Goal: Ask a question

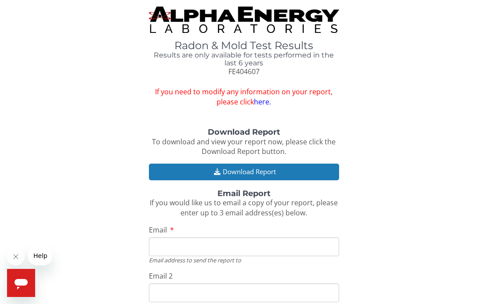
type input "[EMAIL_ADDRESS][DOMAIN_NAME]"
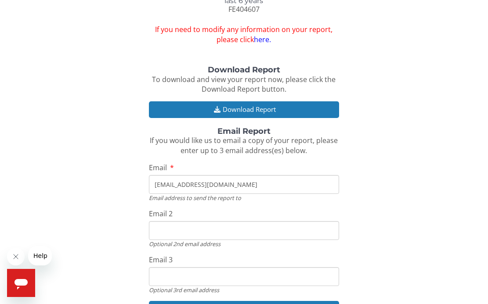
scroll to position [78, 0]
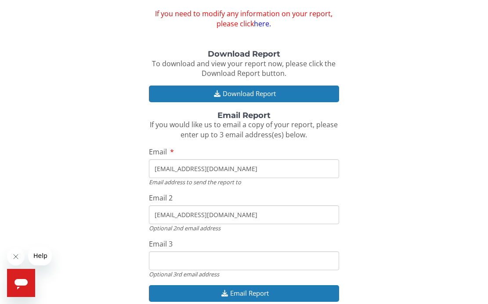
type input "[EMAIL_ADDRESS][DOMAIN_NAME]"
click at [324, 255] on input "Email 3" at bounding box center [244, 261] width 190 height 19
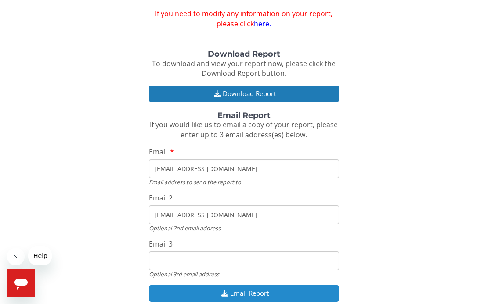
type input "[EMAIL_ADDRESS][DOMAIN_NAME]"
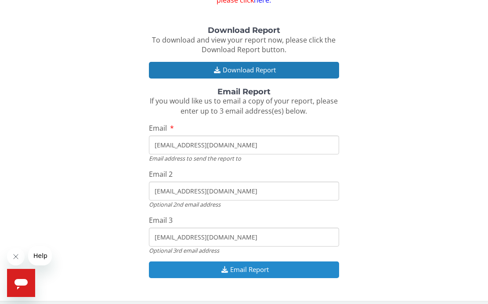
scroll to position [101, 0]
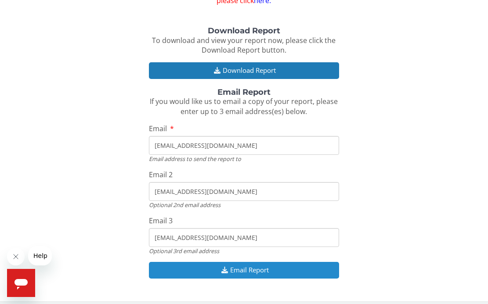
click at [244, 267] on button "Email Report" at bounding box center [244, 270] width 190 height 16
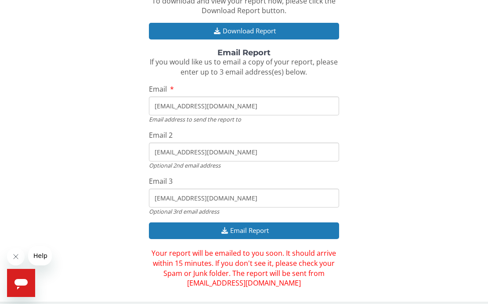
scroll to position [140, 0]
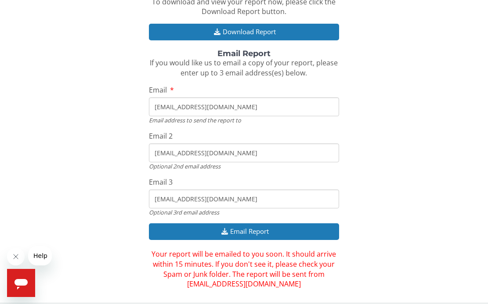
click at [21, 282] on icon "Open messaging window" at bounding box center [20, 284] width 13 height 11
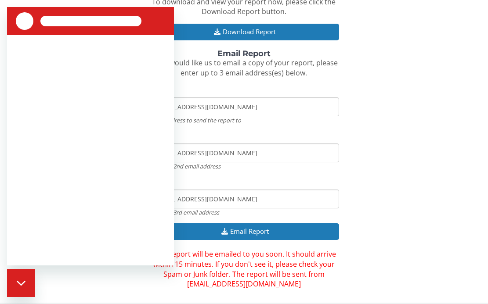
scroll to position [0, 0]
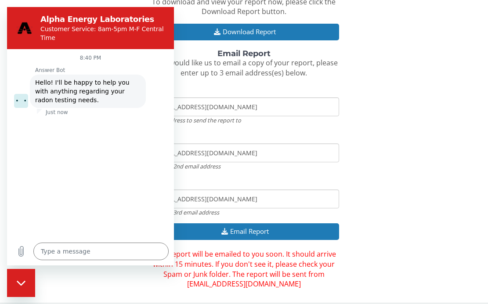
type textarea "x"
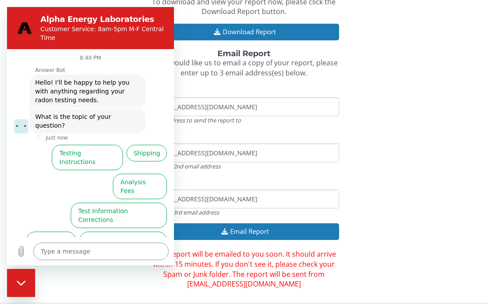
click at [43, 253] on textarea at bounding box center [100, 252] width 135 height 18
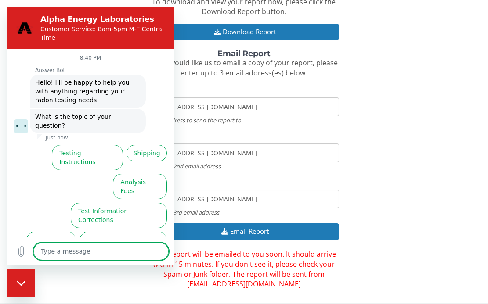
type textarea "W"
type textarea "x"
type textarea "Wh"
type textarea "x"
type textarea "Why"
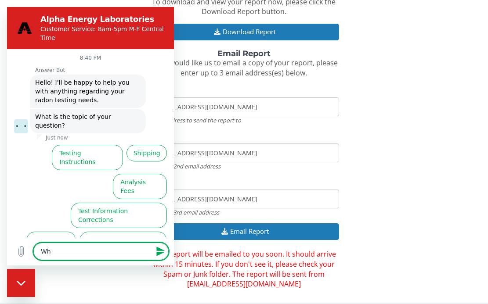
type textarea "x"
type textarea "Why"
type textarea "x"
type textarea "Why h"
type textarea "x"
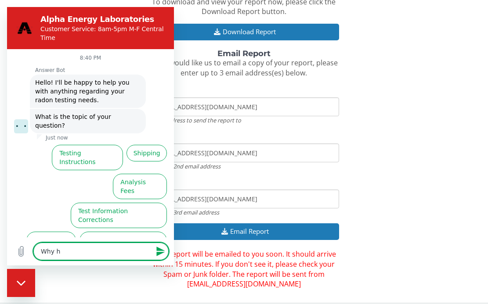
type textarea "Why ha"
type textarea "x"
type textarea "Why hav"
type textarea "x"
type textarea "Why have"
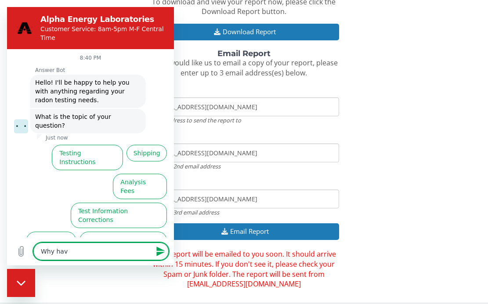
type textarea "x"
type textarea "Why haven"
type textarea "x"
type textarea "Why haven'"
type textarea "x"
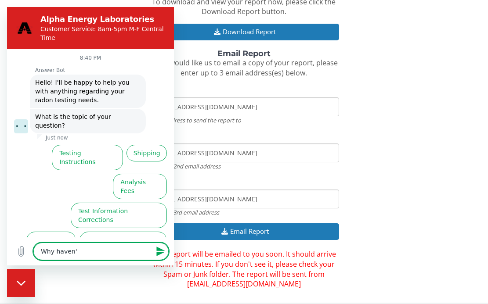
type textarea "Why haven't"
type textarea "x"
type textarea "Why haven't"
type textarea "x"
type textarea "Why haven't I"
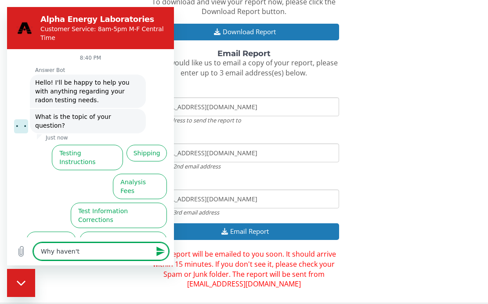
type textarea "x"
type textarea "Why haven't I"
type textarea "x"
type textarea "Why haven't I r"
type textarea "x"
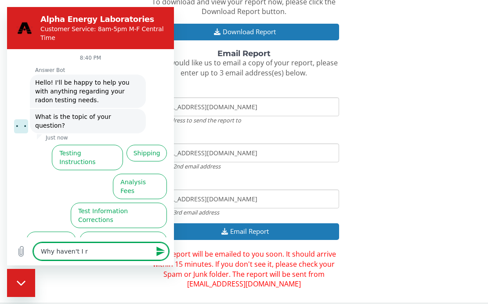
type textarea "Why haven't I re"
type textarea "x"
type textarea "Why haven't I rec"
type textarea "x"
type textarea "Why haven't I rece"
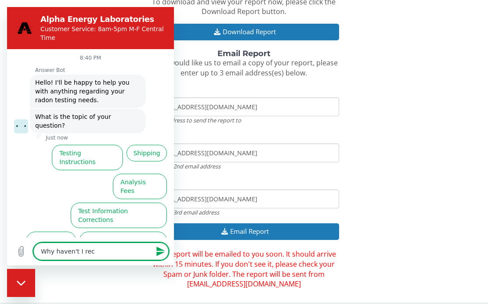
type textarea "x"
type textarea "Why haven't I recei"
type textarea "x"
type textarea "Why haven't I receiv"
type textarea "x"
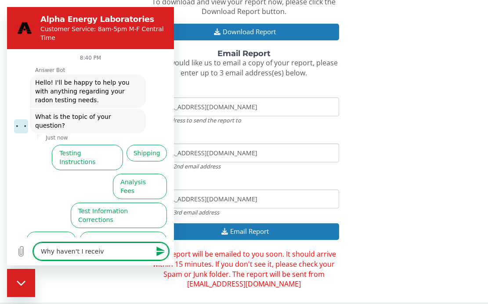
type textarea "Why haven't I receive"
type textarea "x"
type textarea "Why haven't I received"
type textarea "x"
type textarea "Why haven't I received"
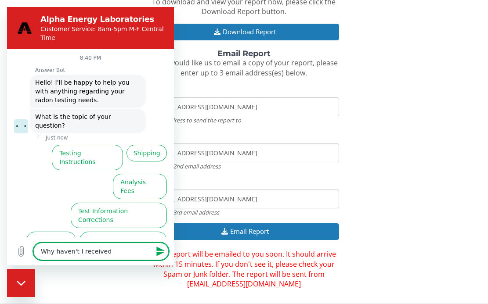
type textarea "x"
type textarea "Why haven't I received m"
type textarea "x"
type textarea "Why haven't I received my"
type textarea "x"
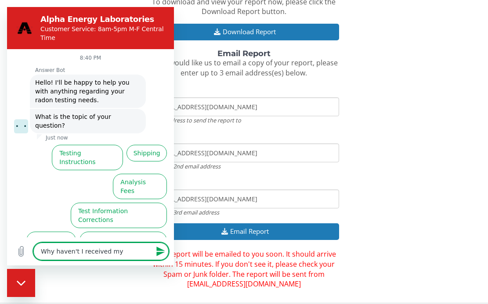
type textarea "Why haven't I received my"
type textarea "x"
type textarea "Why haven't I received my r"
type textarea "x"
type textarea "Why haven't I received my ra"
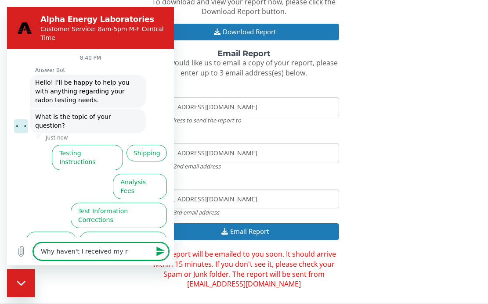
type textarea "x"
type textarea "Why haven't I received my rad"
type textarea "x"
type textarea "Why haven't I received my rado"
type textarea "x"
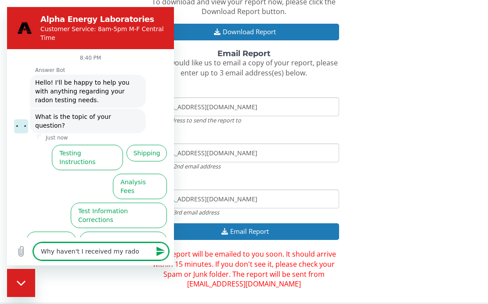
type textarea "Why haven't I received my radon"
type textarea "x"
type textarea "Why haven't I received my radon"
type textarea "x"
type textarea "Why haven't I received my radon r"
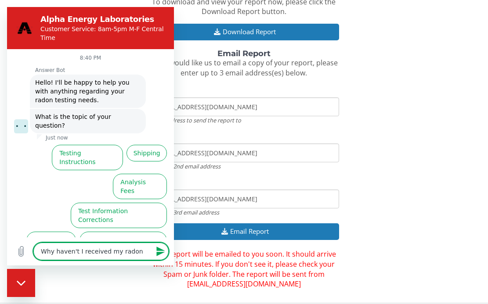
type textarea "x"
type textarea "Why haven't I received my radon re"
type textarea "x"
type textarea "Why haven't I received my radon rep"
type textarea "x"
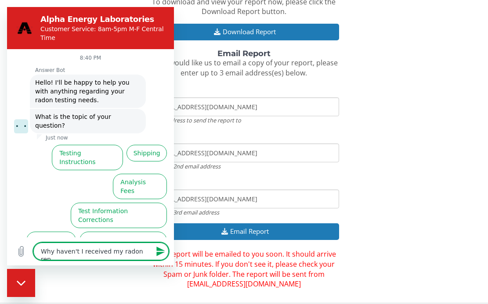
type textarea "Why haven't I received my radon repo"
type textarea "x"
type textarea "Why haven't I received my radon repor"
type textarea "x"
type textarea "Why haven't I received my radon report"
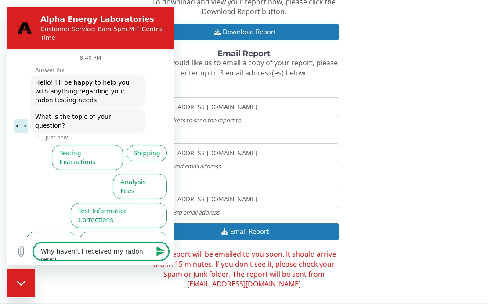
type textarea "x"
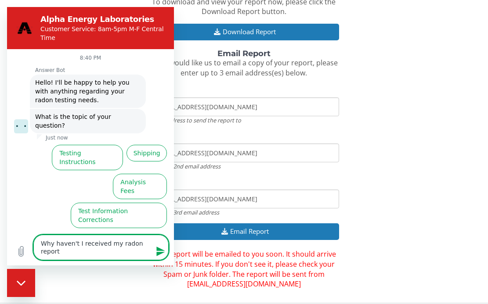
type textarea "Why haven't I received my radon reporty"
type textarea "x"
type textarea "Why haven't I received my radon reportye"
type textarea "x"
type textarea "Why haven't I received my radon reportyet"
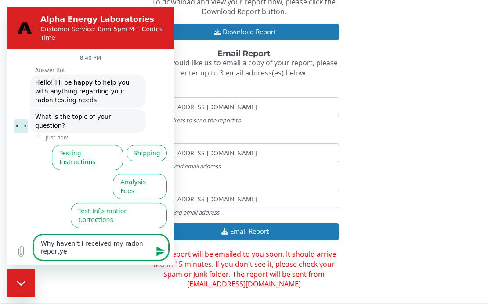
type textarea "x"
type textarea "Why haven't I received my radon report yet?"
type textarea "x"
type textarea "Why haven't I received my radon report yet?"
type textarea "x"
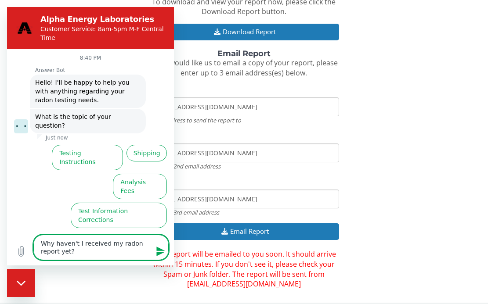
type textarea "Why haven't I received my radon report yet?"
type textarea "x"
type textarea "Why haven't I received my radon report yet?"
click at [160, 249] on icon "Send message" at bounding box center [160, 252] width 8 height 10
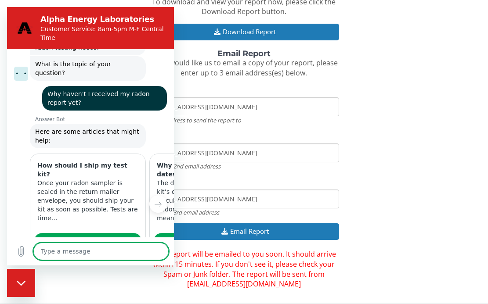
type textarea "x"
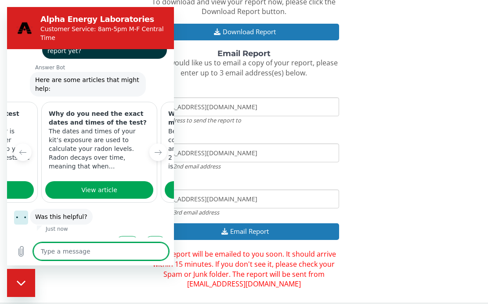
scroll to position [0, 113]
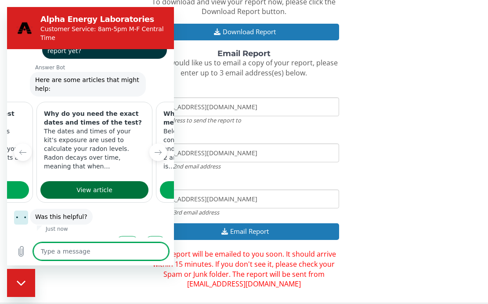
click at [86, 185] on span "View article" at bounding box center [94, 190] width 36 height 11
